Goal: Task Accomplishment & Management: Use online tool/utility

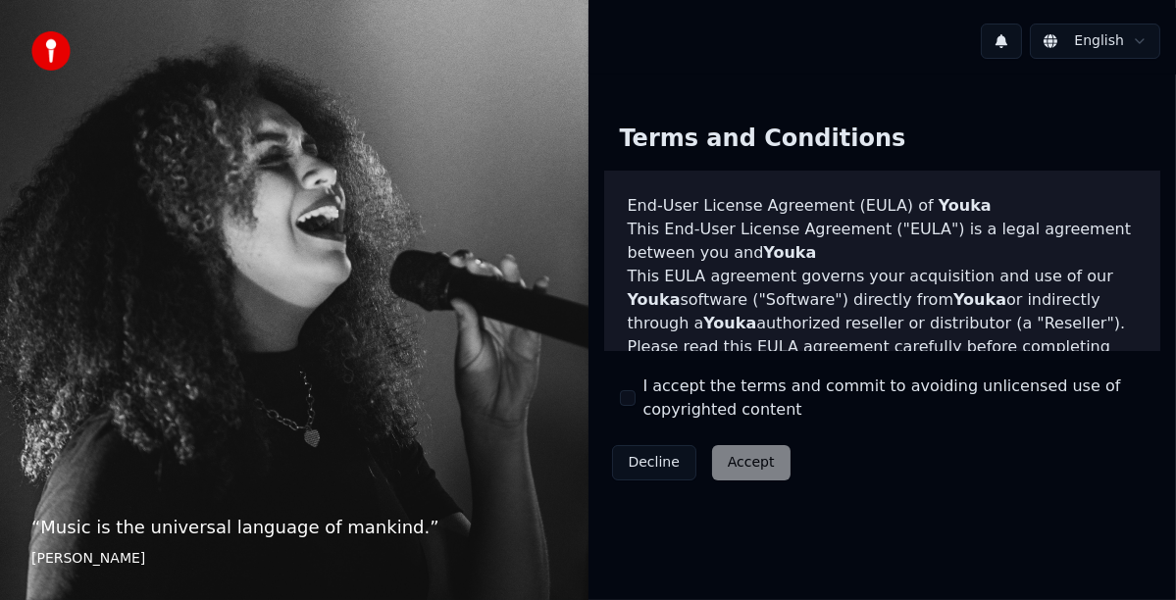
click at [623, 392] on button "I accept the terms and commit to avoiding unlicensed use of copyrighted content" at bounding box center [628, 398] width 16 height 16
click at [747, 466] on button "Accept" at bounding box center [751, 462] width 78 height 35
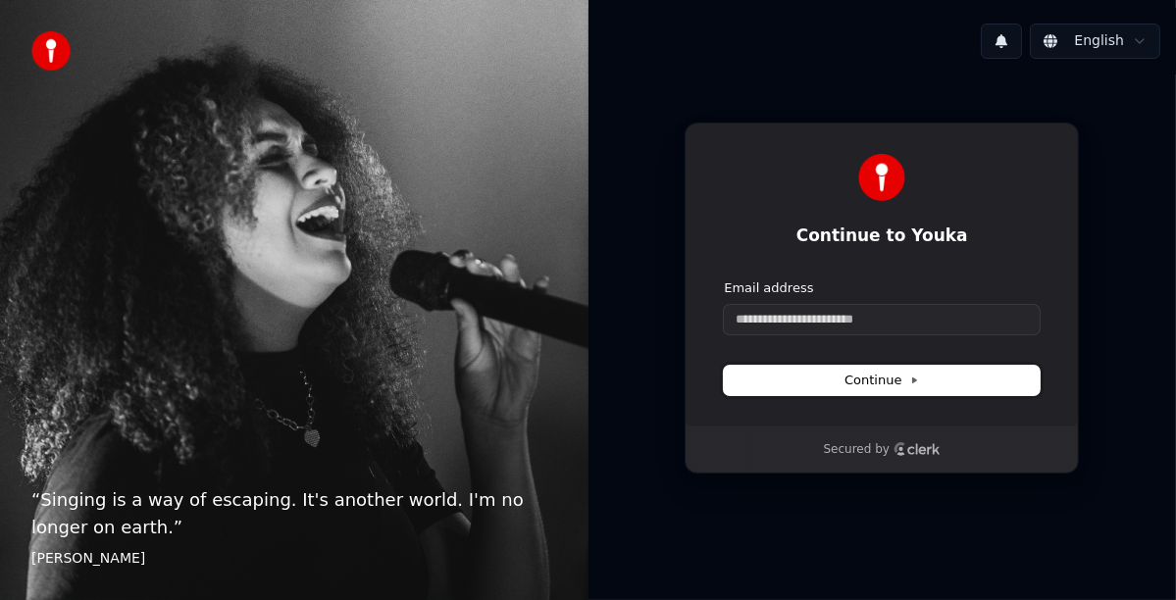
click at [893, 383] on span "Continue" at bounding box center [882, 381] width 75 height 18
click at [770, 327] on input "Email address" at bounding box center [882, 319] width 316 height 29
click at [724, 280] on button "submit" at bounding box center [724, 280] width 0 height 0
type input "**********"
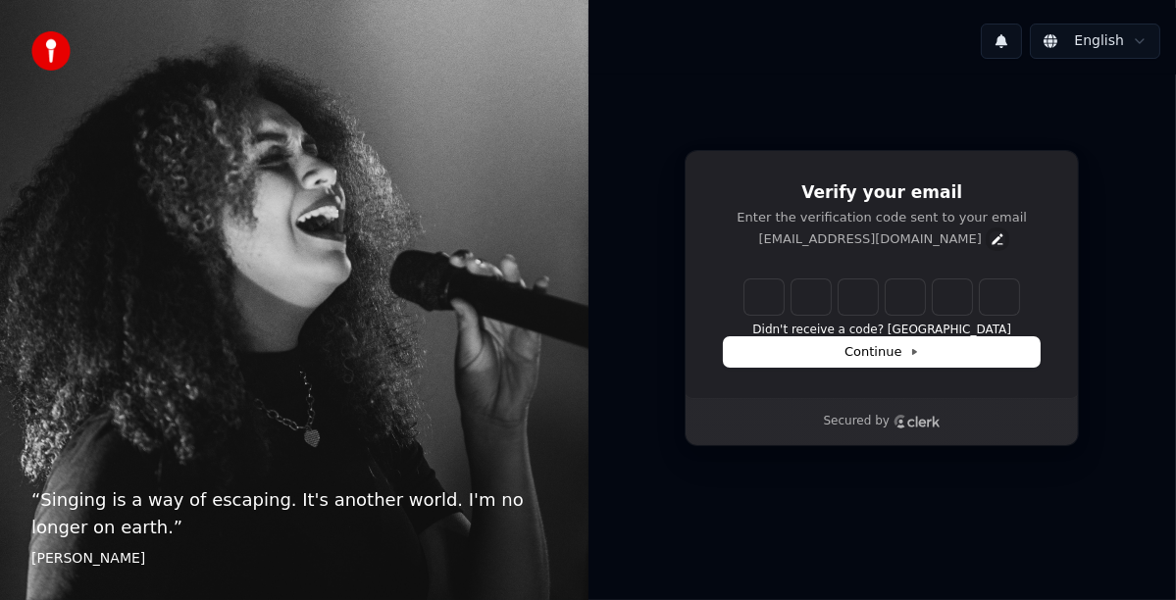
click at [992, 238] on icon "Edit" at bounding box center [997, 238] width 11 height 11
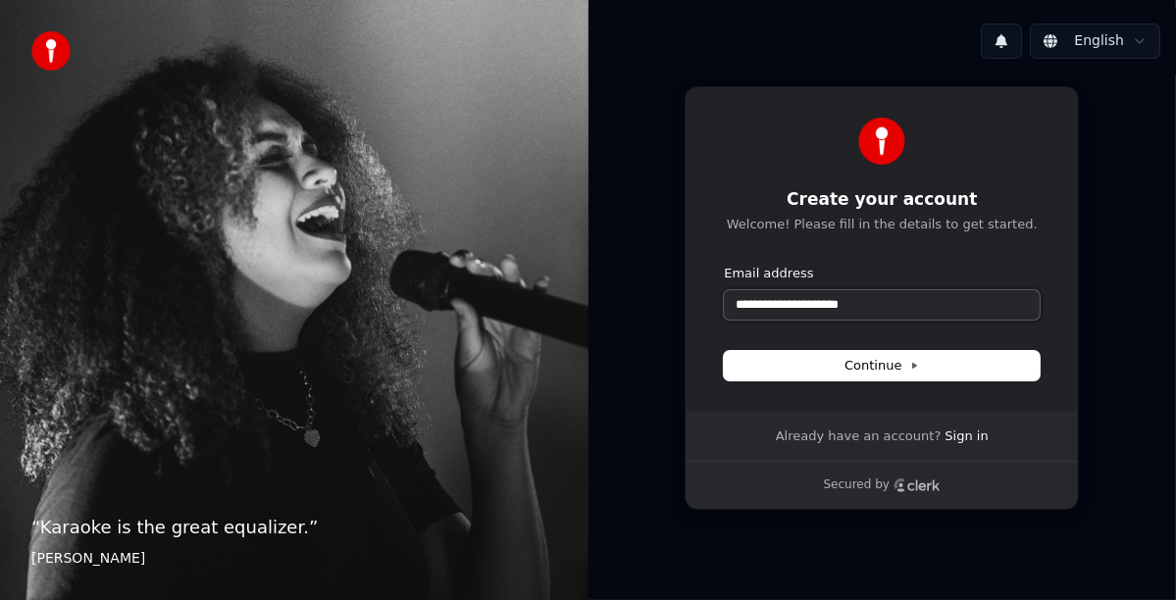
drag, startPoint x: 797, startPoint y: 306, endPoint x: 532, endPoint y: 256, distance: 269.5
click at [535, 259] on div "**********" at bounding box center [588, 300] width 1176 height 600
click at [841, 362] on button "Continue" at bounding box center [882, 365] width 316 height 29
type input "**********"
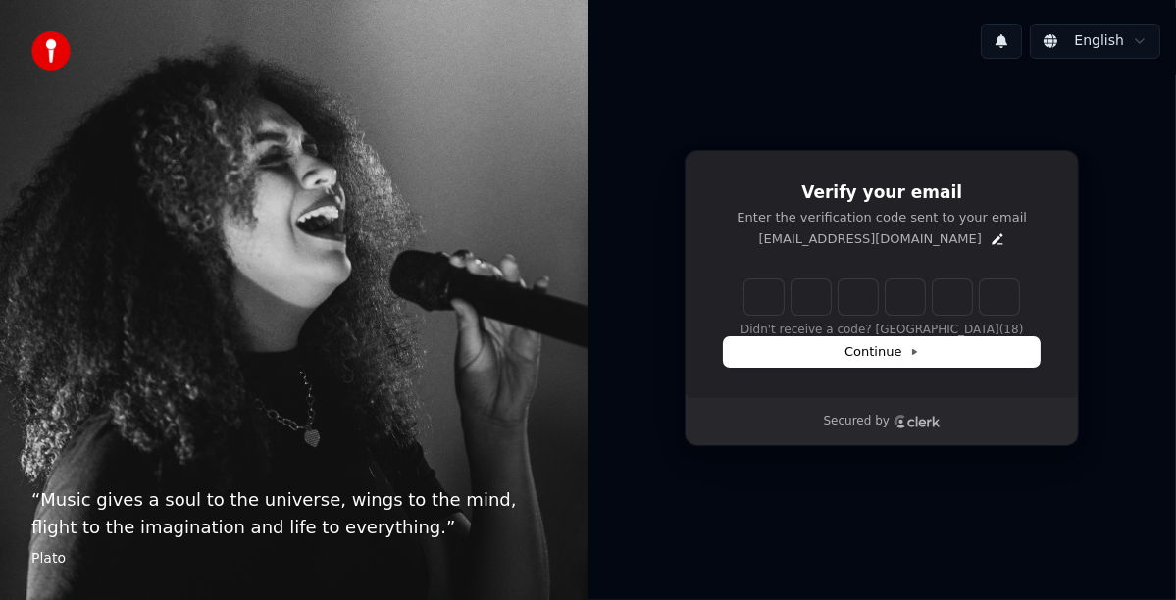
click at [770, 303] on input "Enter verification code" at bounding box center [882, 297] width 275 height 35
type input "******"
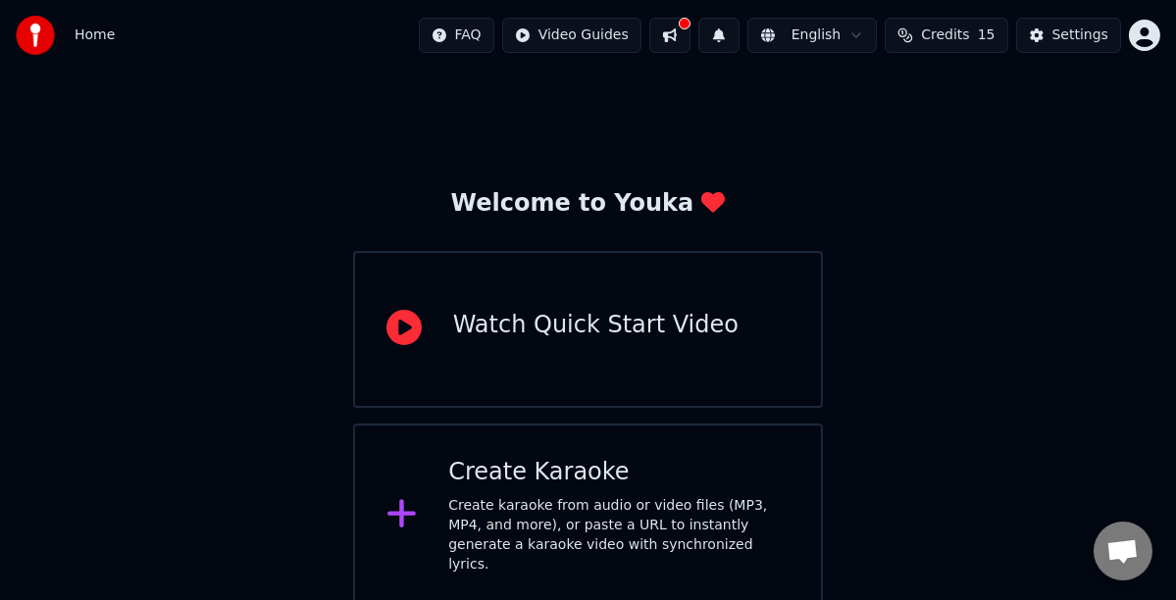
click at [1136, 34] on html "Home FAQ Video Guides English Credits 15 Settings Welcome to Youka Watch Quick …" at bounding box center [588, 304] width 1176 height 608
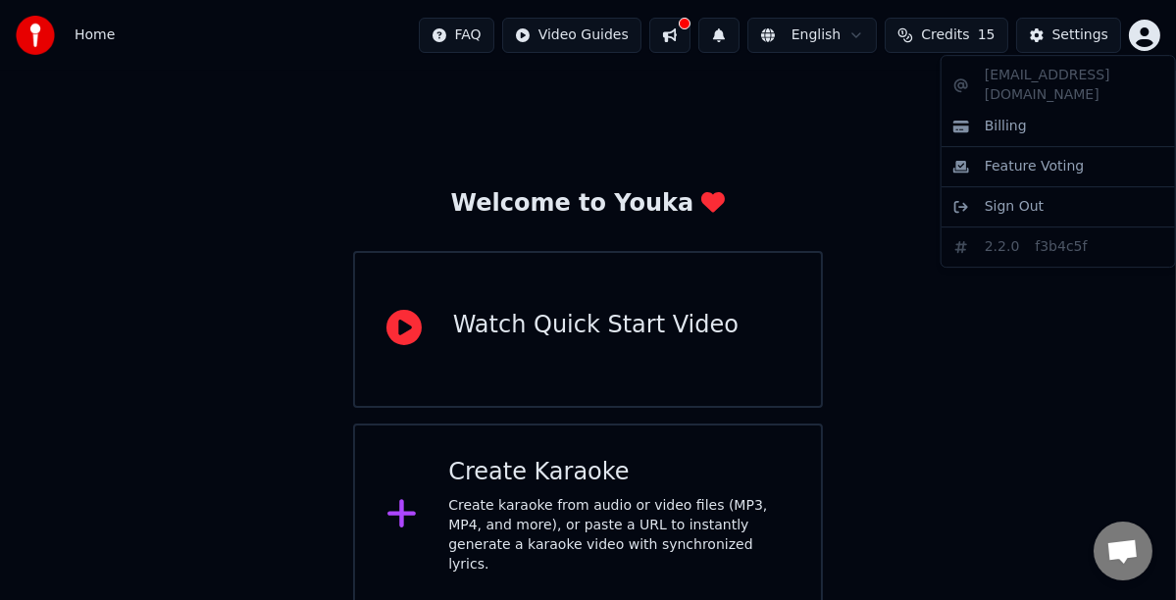
click at [1071, 34] on html "Home FAQ Video Guides English Credits 15 Settings Welcome to Youka Watch Quick …" at bounding box center [588, 304] width 1176 height 608
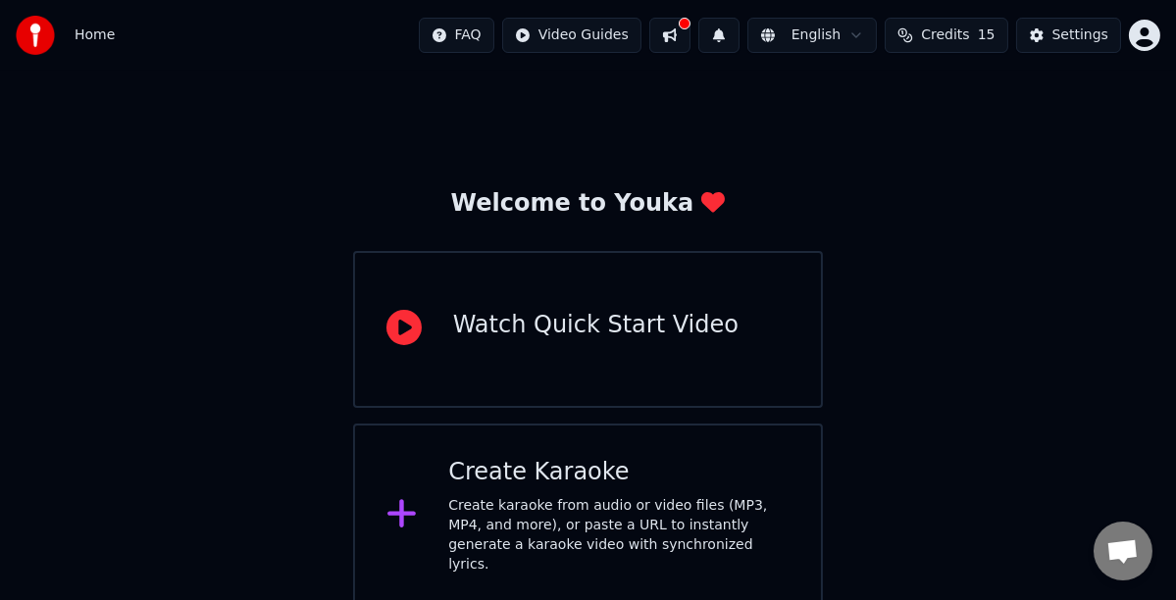
click at [1071, 34] on div "Settings" at bounding box center [1081, 36] width 56 height 20
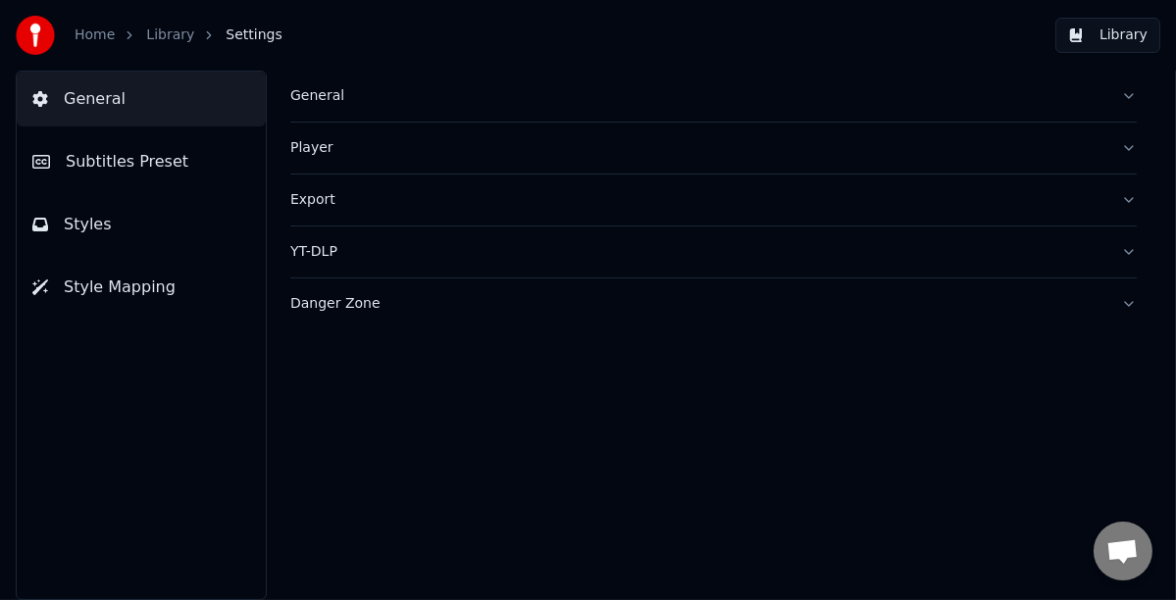
click at [102, 34] on link "Home" at bounding box center [95, 36] width 40 height 20
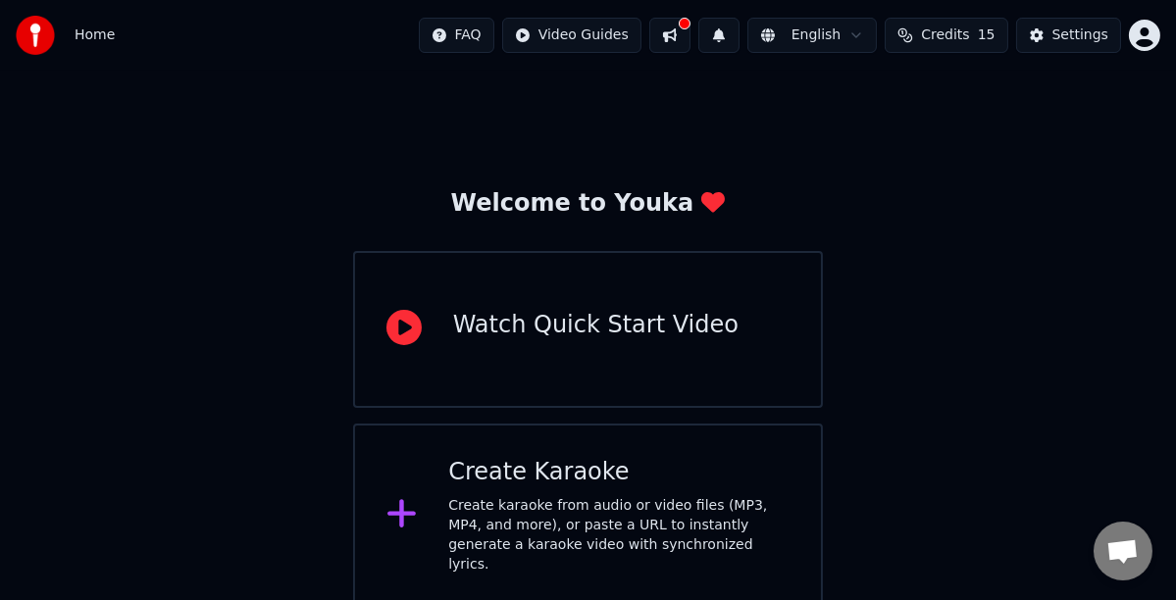
click at [610, 36] on html "Home FAQ Video Guides English Credits 15 Settings Welcome to Youka Watch Quick …" at bounding box center [588, 304] width 1176 height 608
click at [695, 35] on html "Home FAQ Video Guides English Credits 15 Settings Welcome to Youka Watch Quick …" at bounding box center [588, 304] width 1176 height 608
click at [691, 35] on button at bounding box center [669, 35] width 41 height 35
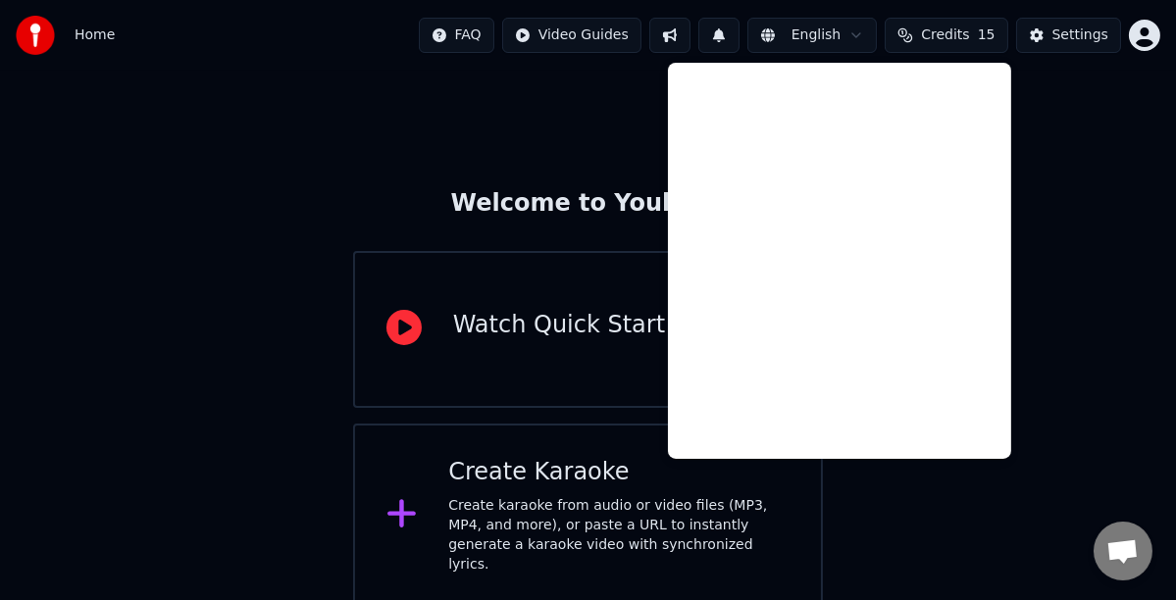
click at [630, 89] on div "Welcome to Youka Watch Quick Start Video Create Karaoke Create karaoke from aud…" at bounding box center [588, 340] width 1176 height 538
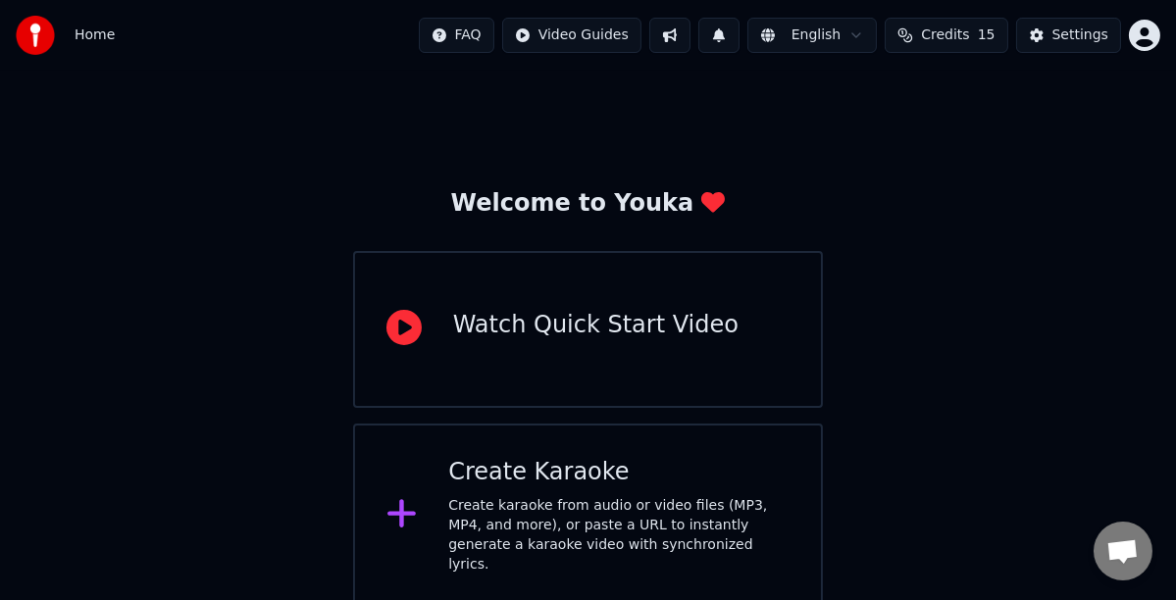
click at [947, 33] on span "Credits" at bounding box center [945, 36] width 48 height 20
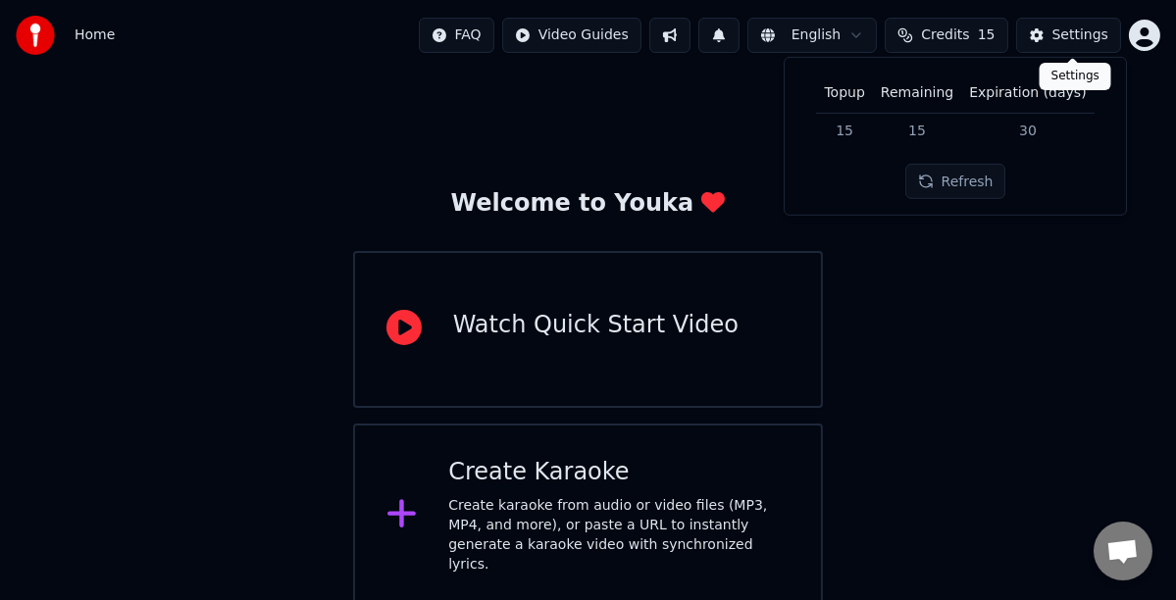
click at [1052, 28] on button "Settings" at bounding box center [1068, 35] width 105 height 35
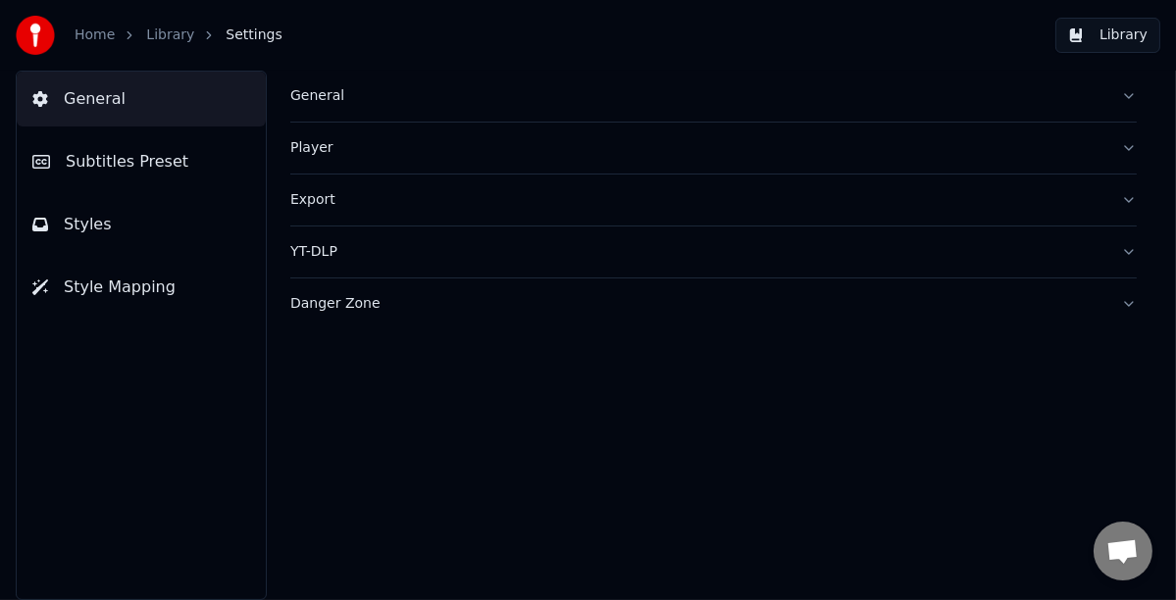
click at [115, 32] on div "Home" at bounding box center [106, 36] width 62 height 20
click at [89, 32] on link "Home" at bounding box center [95, 36] width 40 height 20
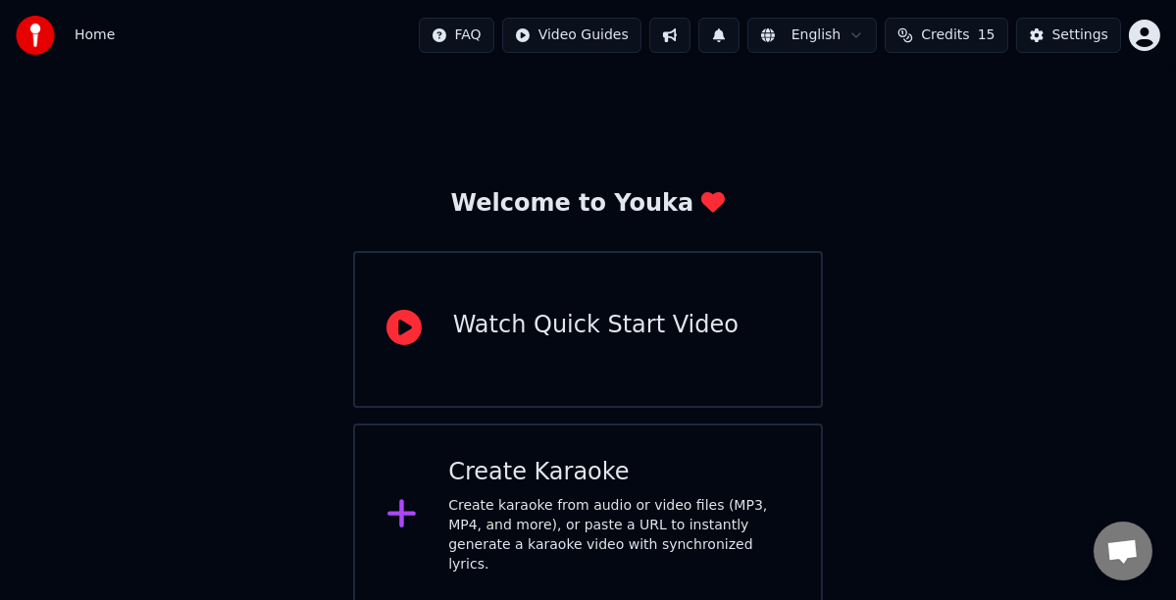
click at [930, 34] on button "Credits 15" at bounding box center [946, 35] width 123 height 35
click at [953, 181] on button "Refresh" at bounding box center [955, 181] width 101 height 35
click at [1020, 128] on td "30" at bounding box center [1027, 130] width 132 height 35
click at [518, 488] on div "Create Karaoke" at bounding box center [618, 472] width 341 height 31
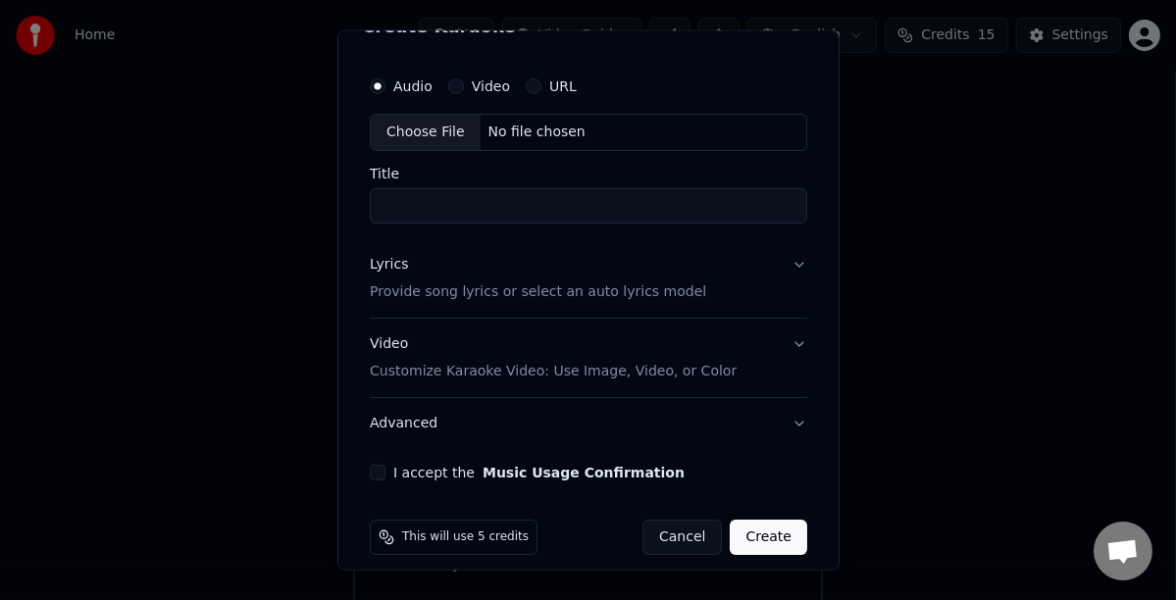
scroll to position [53, 0]
